Goal: Browse casually: Explore the website without a specific task or goal

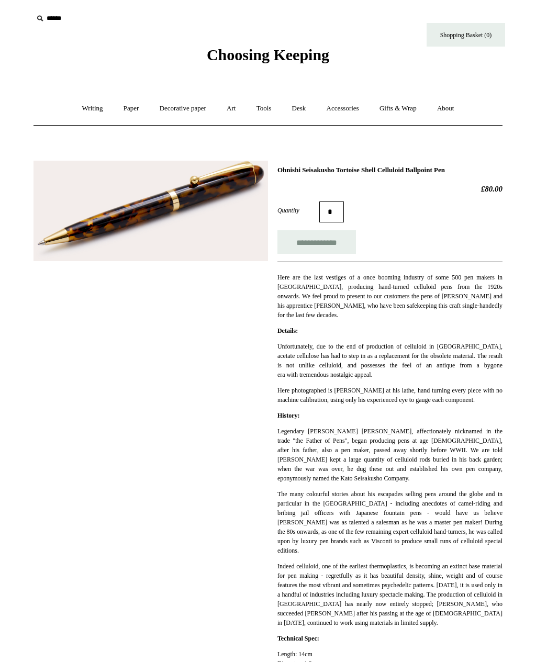
click at [403, 111] on link "Gifts & Wrap +" at bounding box center [398, 109] width 56 height 28
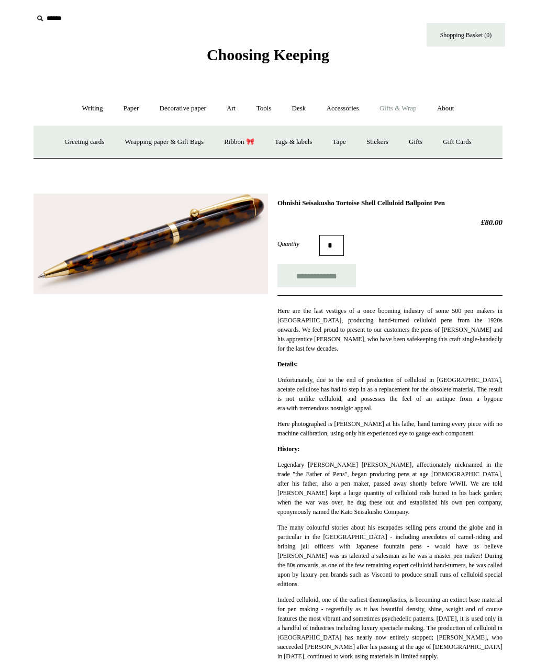
click at [336, 148] on link "Tape" at bounding box center [339, 142] width 32 height 28
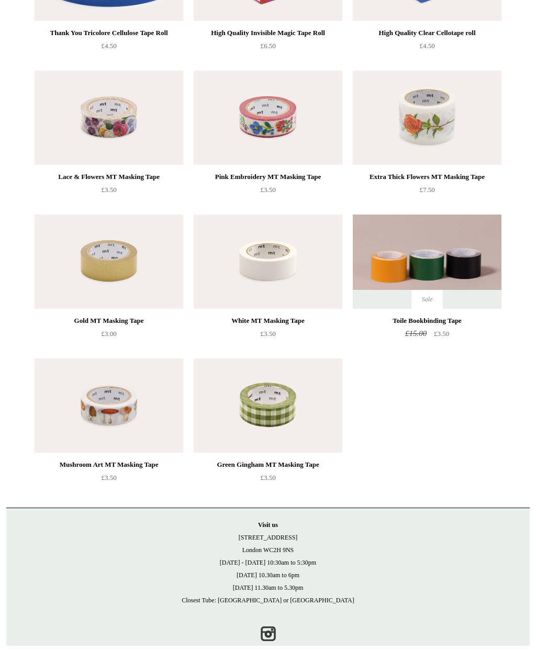
scroll to position [193, 0]
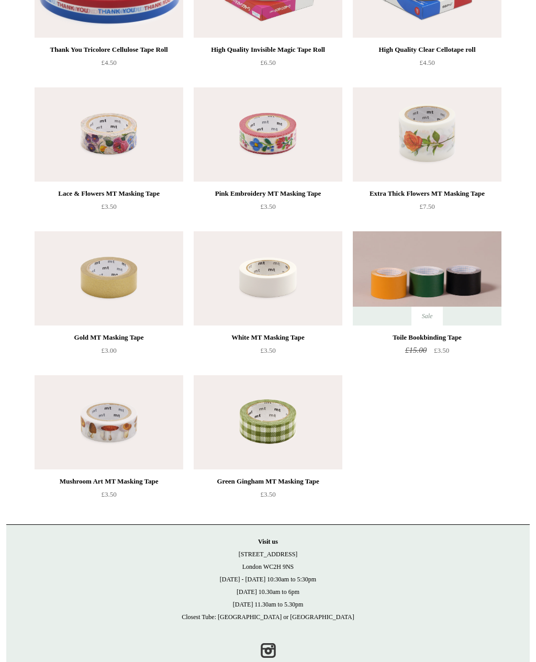
click at [433, 274] on img at bounding box center [427, 278] width 149 height 94
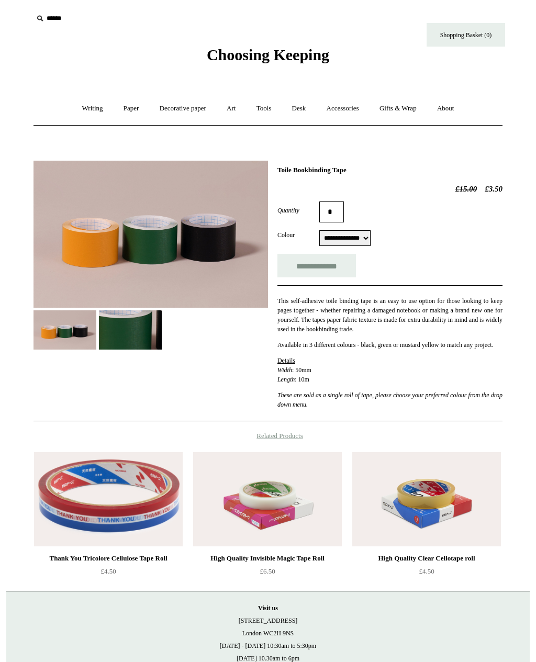
click at [128, 114] on link "Paper +" at bounding box center [131, 109] width 35 height 28
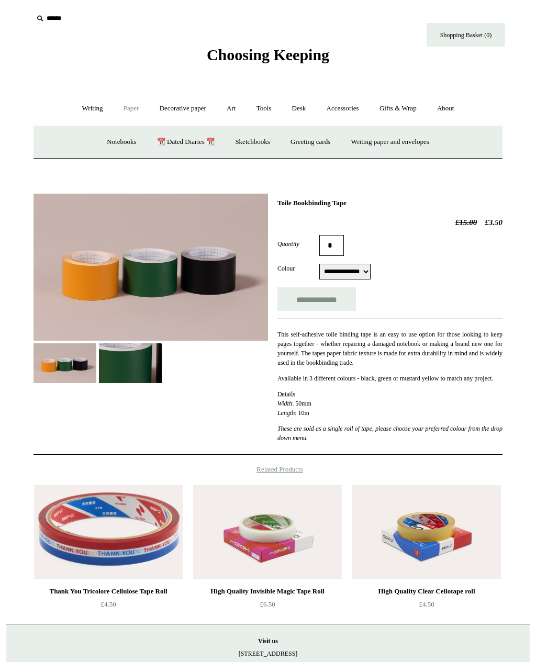
click at [110, 143] on link "Notebooks +" at bounding box center [121, 142] width 48 height 28
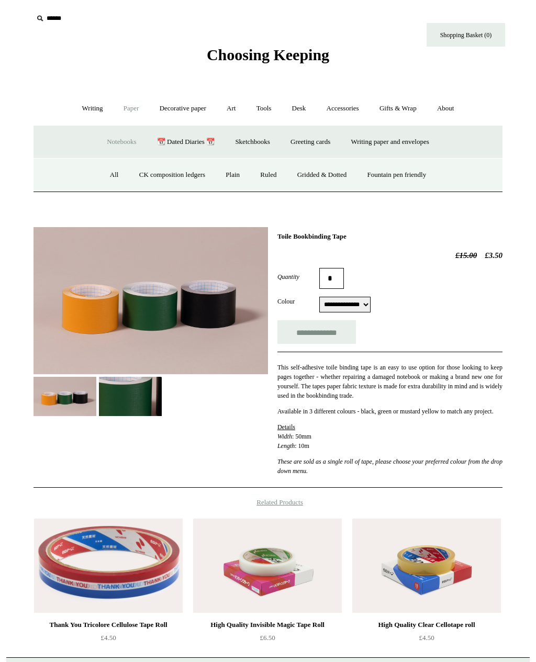
click at [321, 178] on link "Gridded & Dotted" at bounding box center [322, 175] width 69 height 28
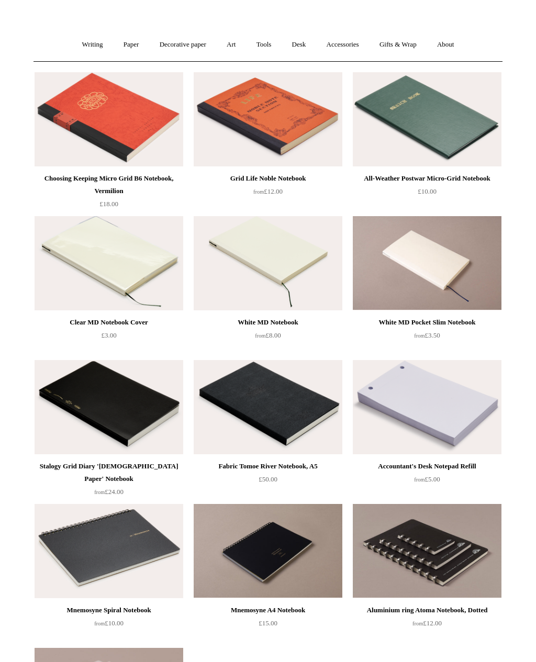
scroll to position [66, 0]
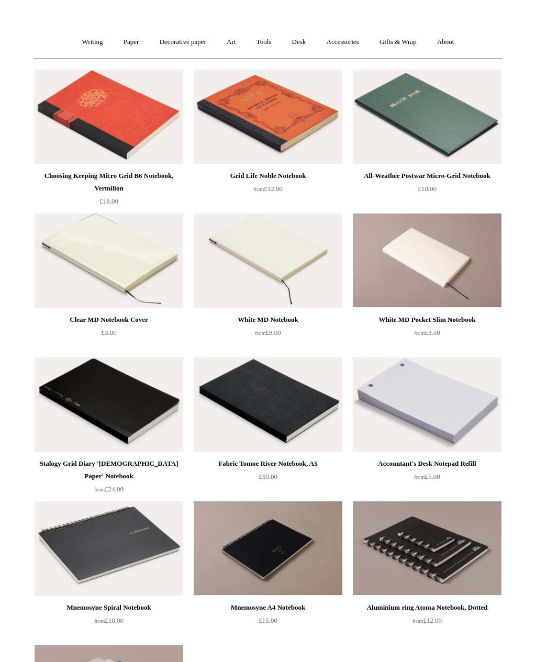
click at [314, 262] on img at bounding box center [268, 260] width 149 height 94
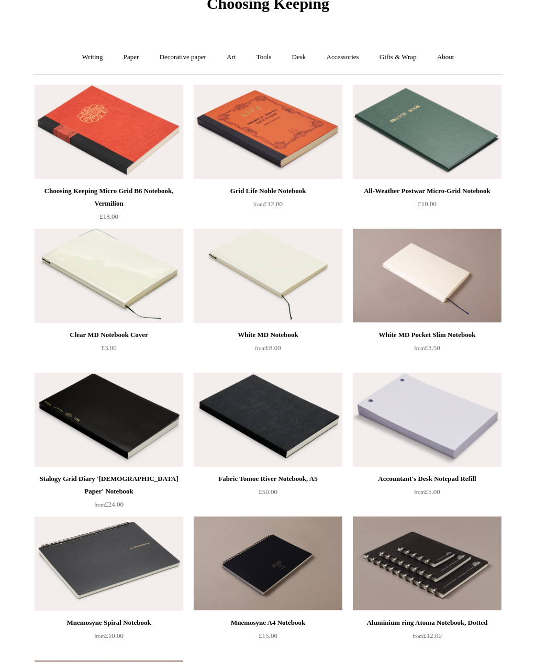
scroll to position [51, 0]
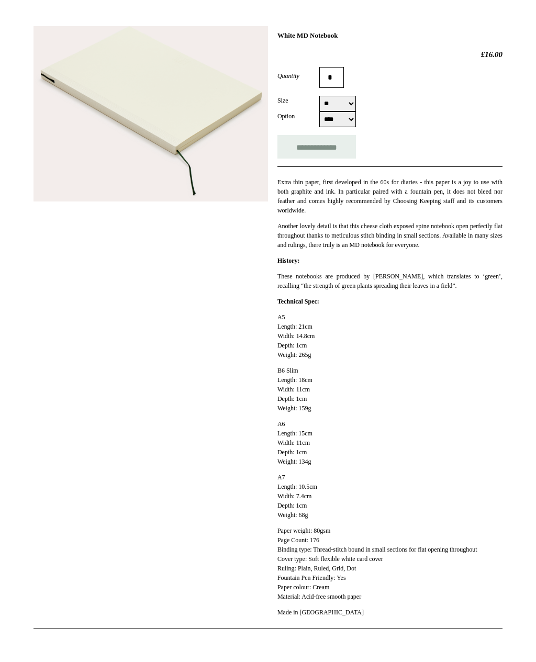
scroll to position [135, 0]
